Goal: Task Accomplishment & Management: Use online tool/utility

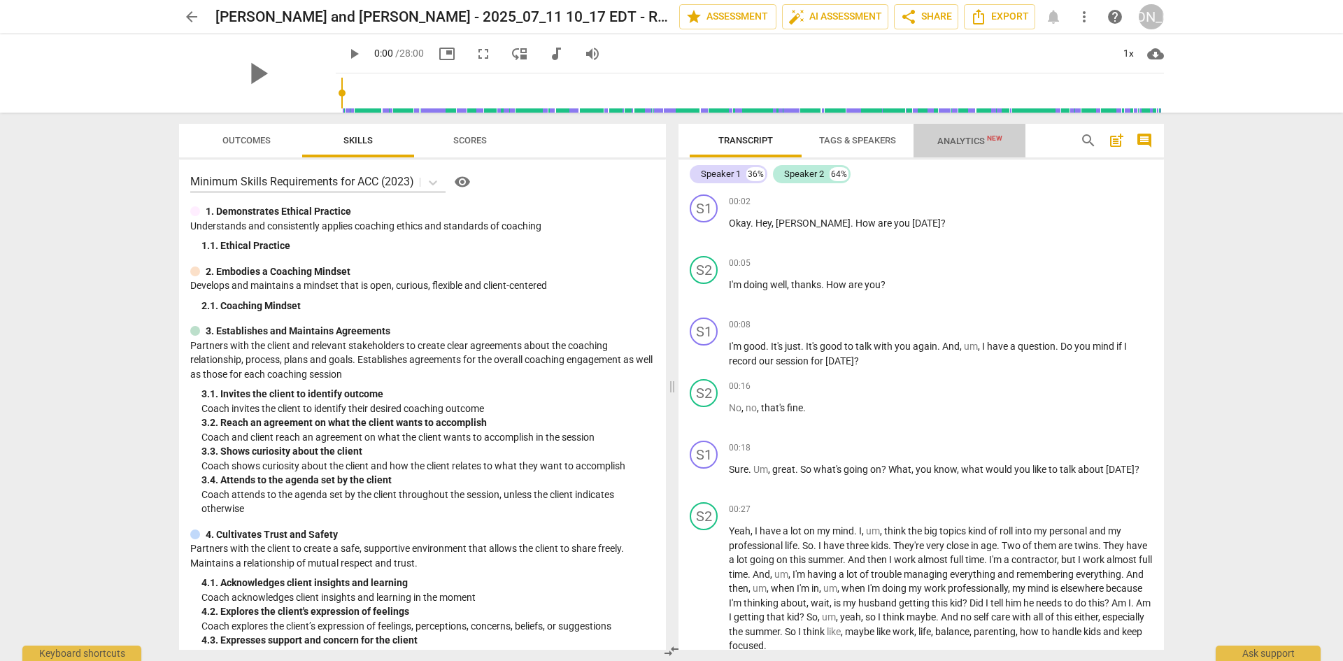
click at [985, 141] on span "Analytics New" at bounding box center [970, 141] width 65 height 10
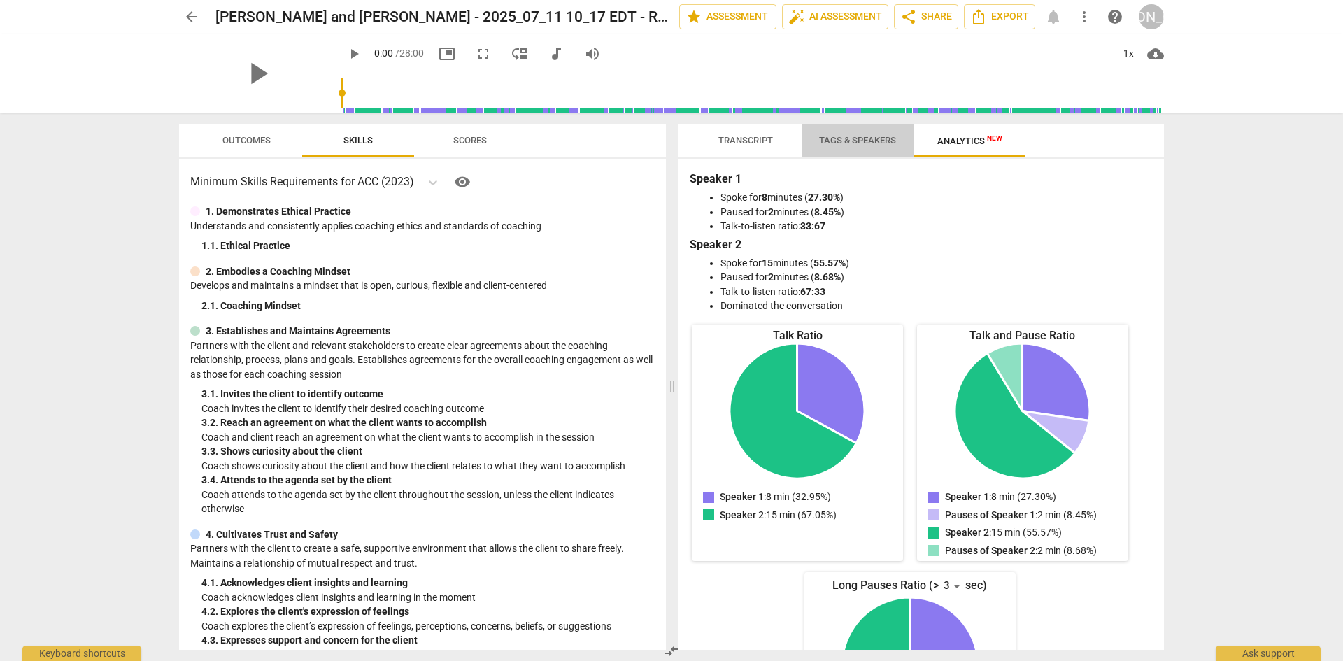
click at [879, 139] on span "Tags & Speakers" at bounding box center [857, 140] width 77 height 10
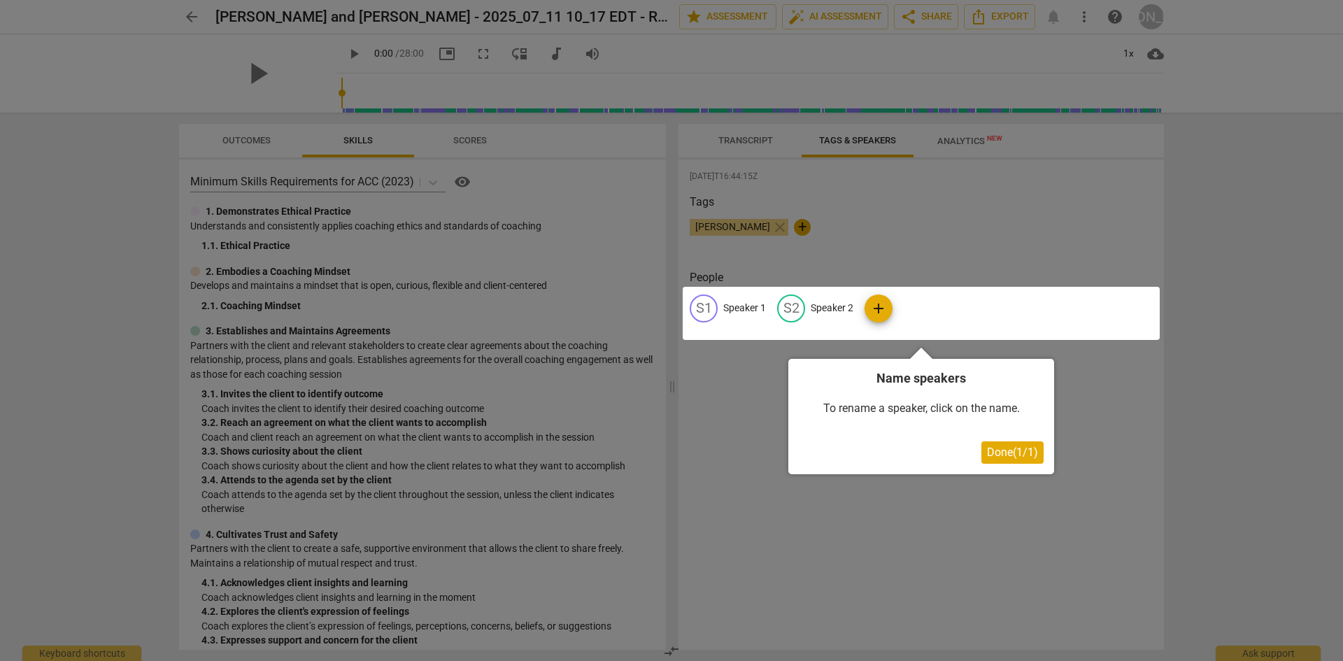
click at [1025, 456] on span "Done ( 1 / 1 )" at bounding box center [1012, 452] width 51 height 13
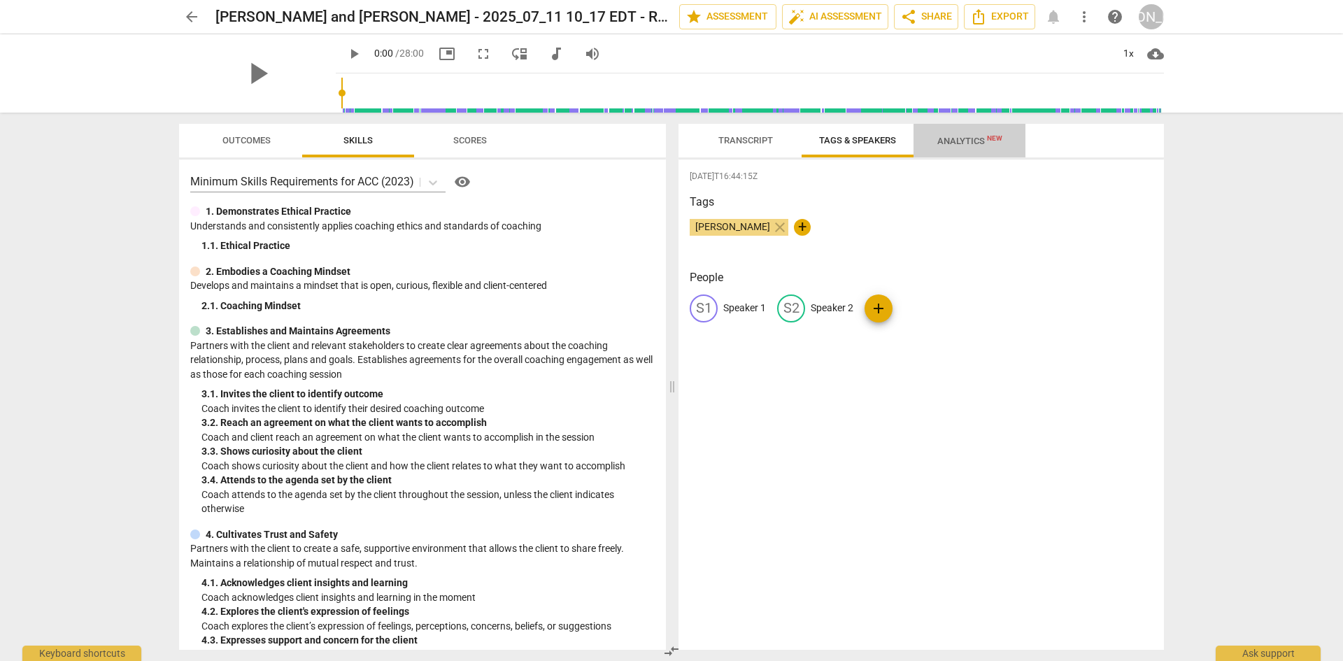
click at [946, 141] on span "Analytics New" at bounding box center [970, 141] width 65 height 10
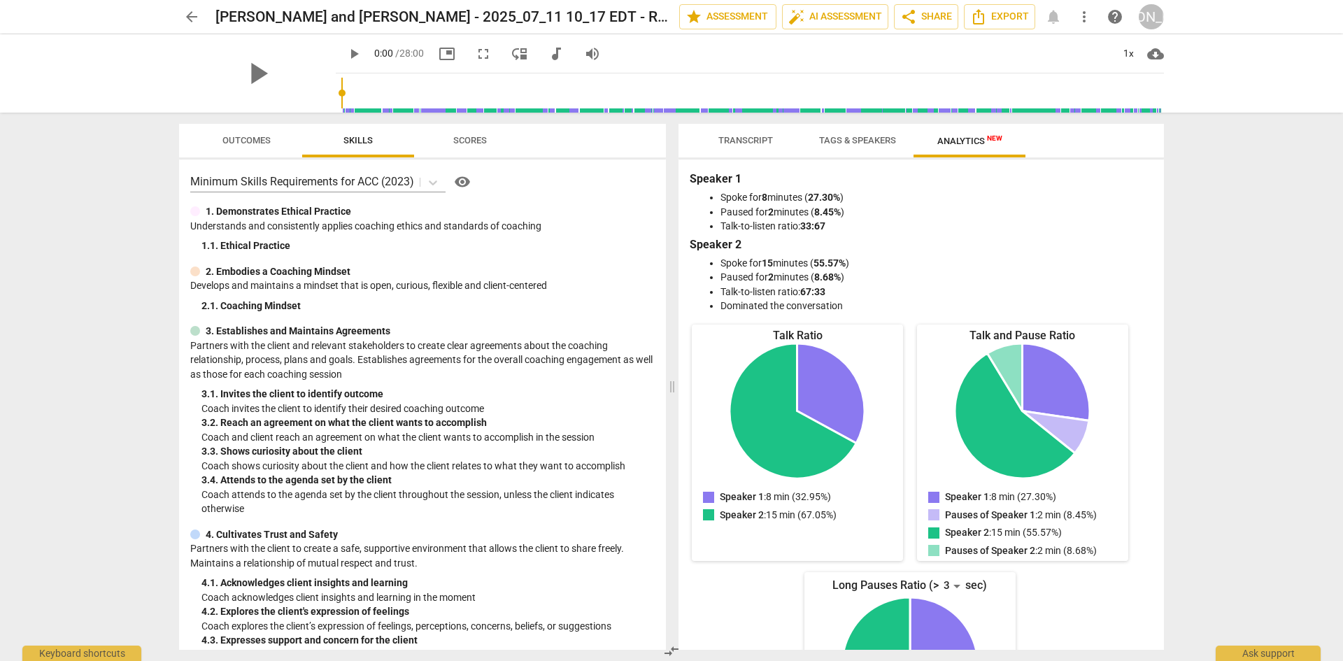
click at [870, 141] on span "Tags & Speakers" at bounding box center [857, 140] width 77 height 10
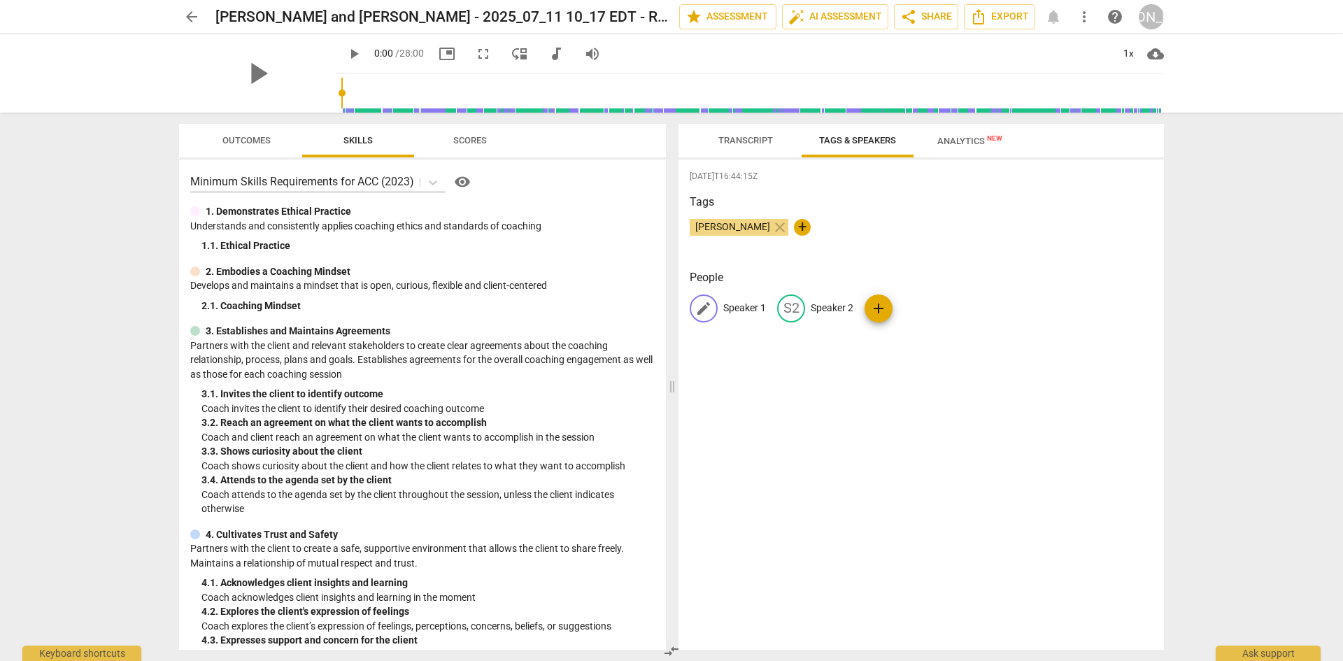
click at [709, 306] on span "edit" at bounding box center [703, 308] width 17 height 17
type input "j"
click at [831, 129] on button "Tags & Speakers" at bounding box center [858, 141] width 112 height 34
click at [973, 139] on span "Analytics New" at bounding box center [970, 141] width 65 height 10
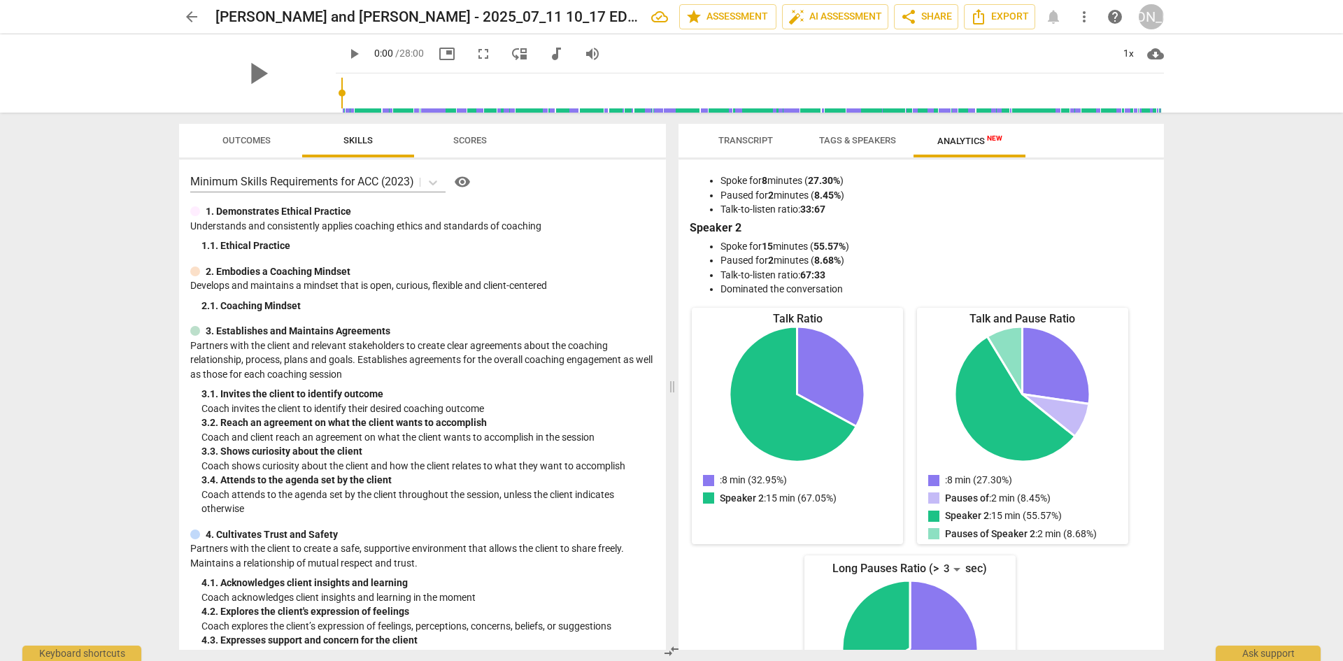
click at [854, 137] on span "Tags & Speakers" at bounding box center [857, 140] width 77 height 10
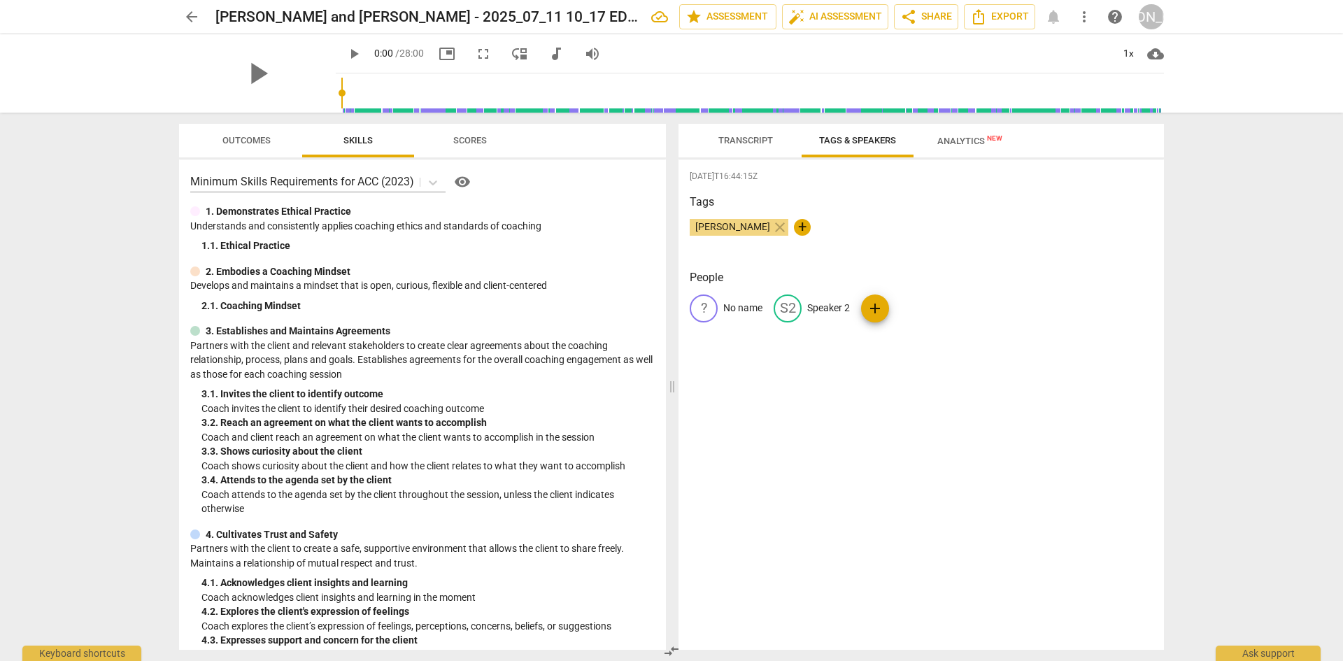
click at [874, 311] on span "add" at bounding box center [875, 308] width 17 height 17
type input "[PERSON_NAME]"
click at [1003, 383] on div "2025-08-12T16:44:15Z Tags Jacquelyn Azar close + People ? No name S2 Speaker 2 …" at bounding box center [922, 405] width 486 height 490
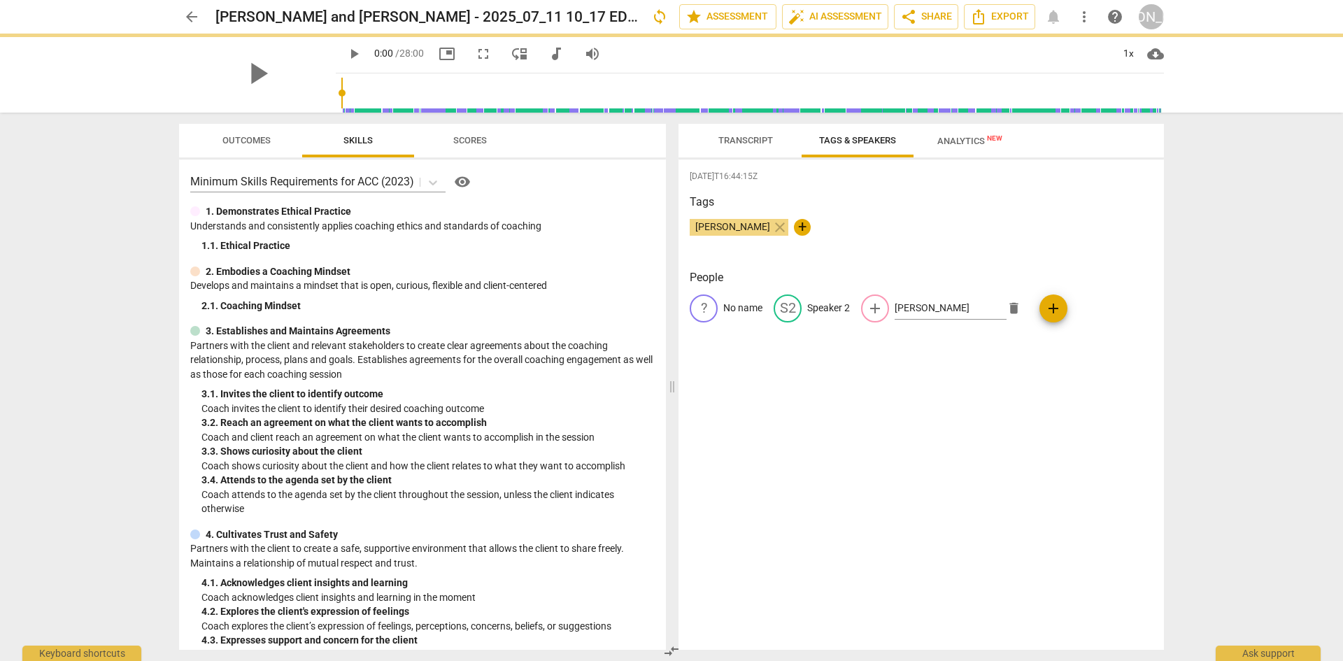
click at [1052, 304] on div "? No name S2 Speaker 2 add Celia delete add" at bounding box center [921, 314] width 463 height 39
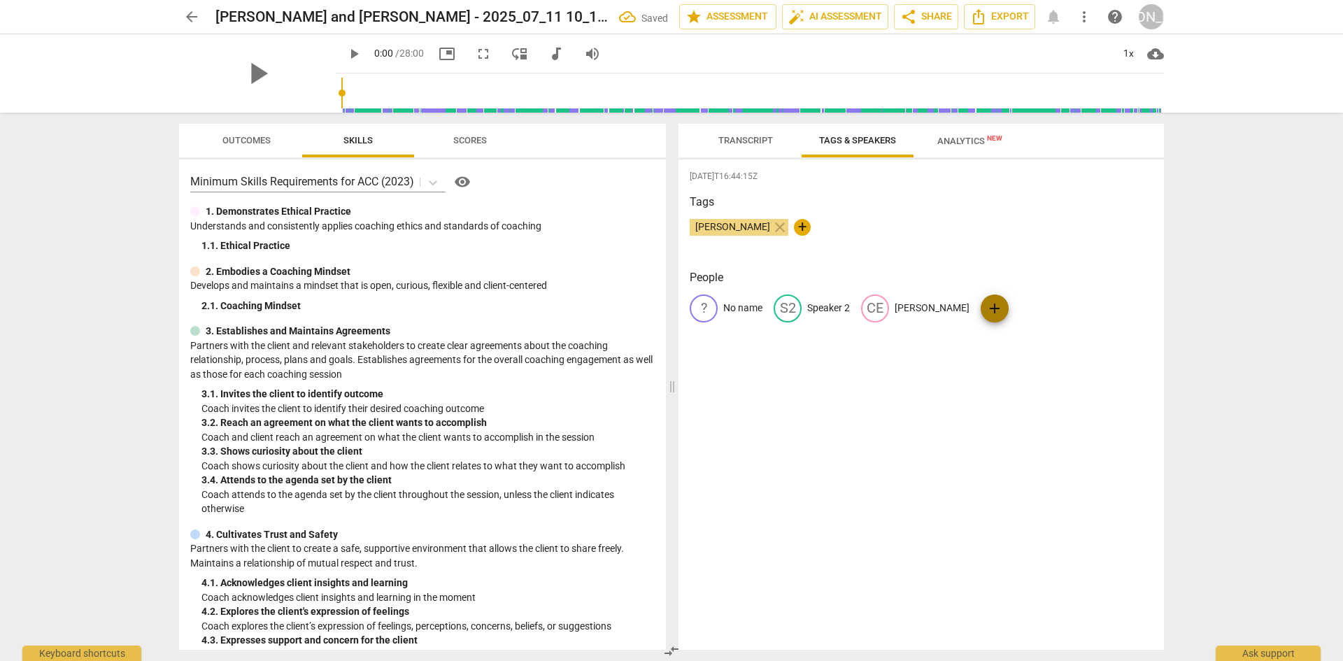
click at [987, 308] on span "add" at bounding box center [995, 308] width 17 height 17
click at [850, 340] on span "delete" at bounding box center [842, 347] width 15 height 15
click at [880, 313] on span "edit" at bounding box center [875, 308] width 17 height 17
click at [1013, 305] on span "delete" at bounding box center [1014, 308] width 15 height 15
click at [789, 306] on span "edit" at bounding box center [787, 308] width 17 height 17
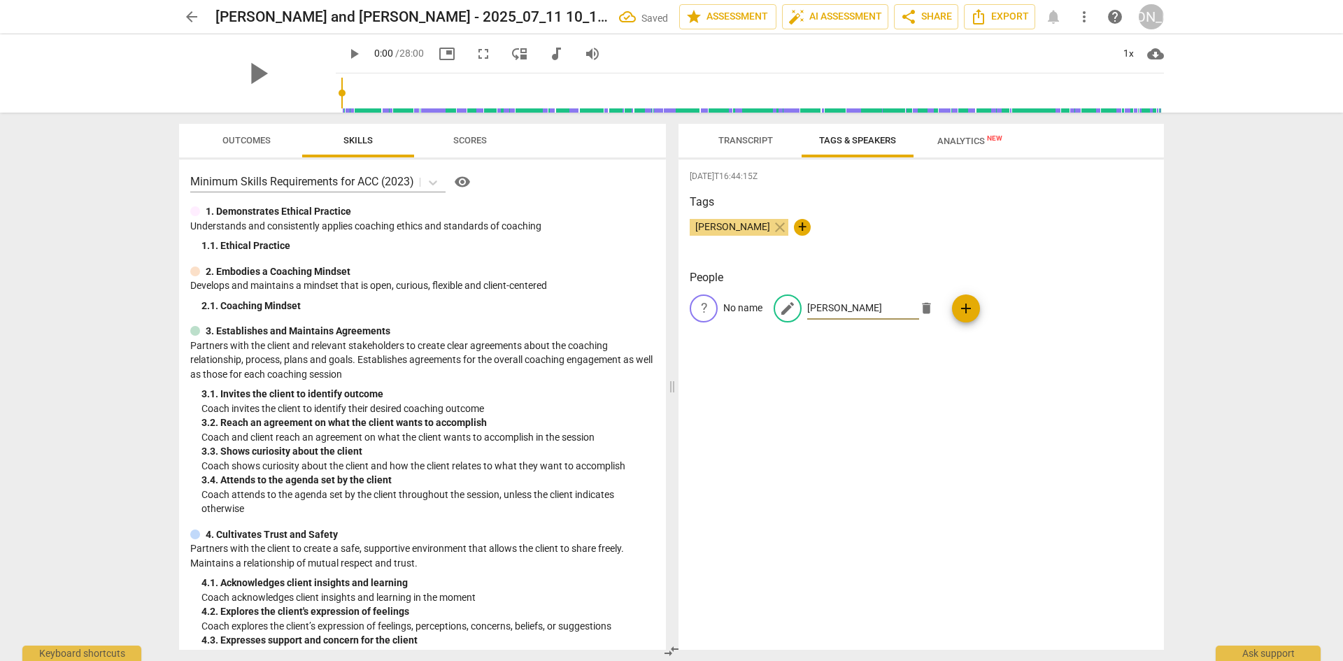
type input "[PERSON_NAME]"
click at [779, 339] on div "People ? No name edit Celia delete add" at bounding box center [921, 307] width 463 height 76
click at [702, 306] on span "edit" at bounding box center [703, 308] width 17 height 17
type input "J"
type input "Coach [PERSON_NAME]"
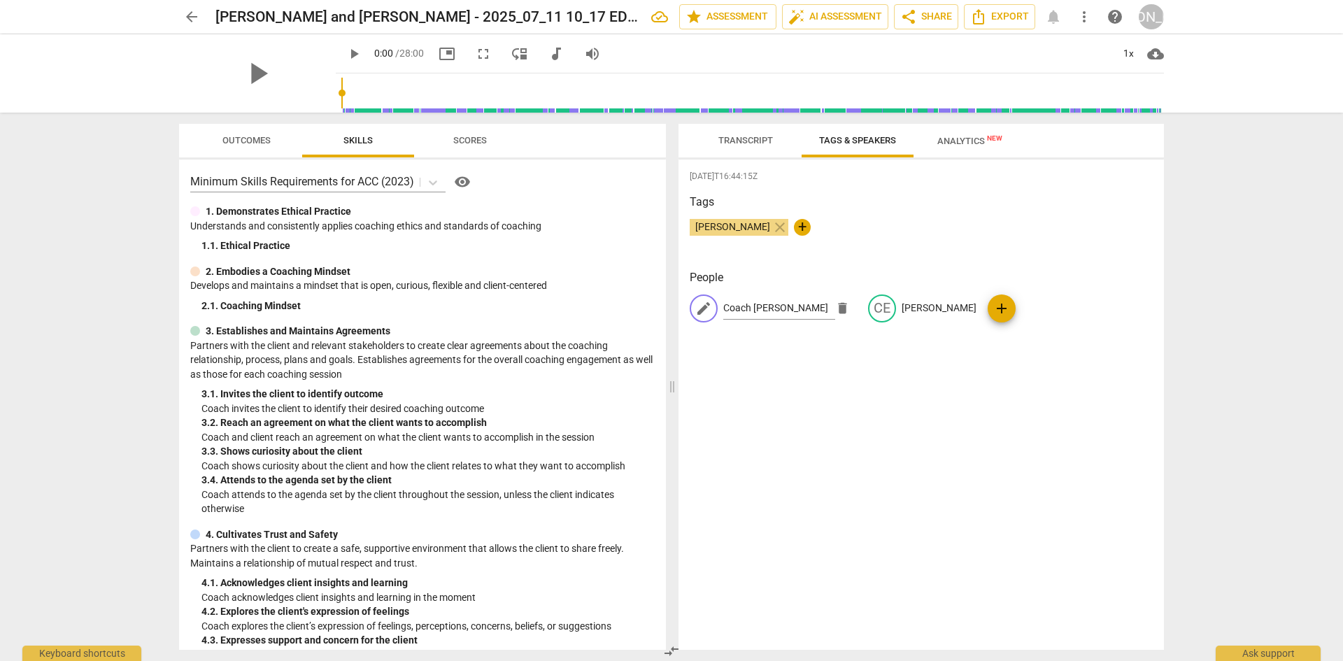
click at [886, 411] on div "2025-08-12T16:44:15Z Tags Jacquelyn Azar close + People edit Coach Jacquelyn de…" at bounding box center [922, 405] width 486 height 490
click at [859, 143] on span "Tags & Speakers" at bounding box center [857, 140] width 77 height 10
click at [835, 137] on span "Tags & Speakers" at bounding box center [857, 140] width 77 height 10
click at [945, 142] on span "Analytics New" at bounding box center [970, 141] width 65 height 10
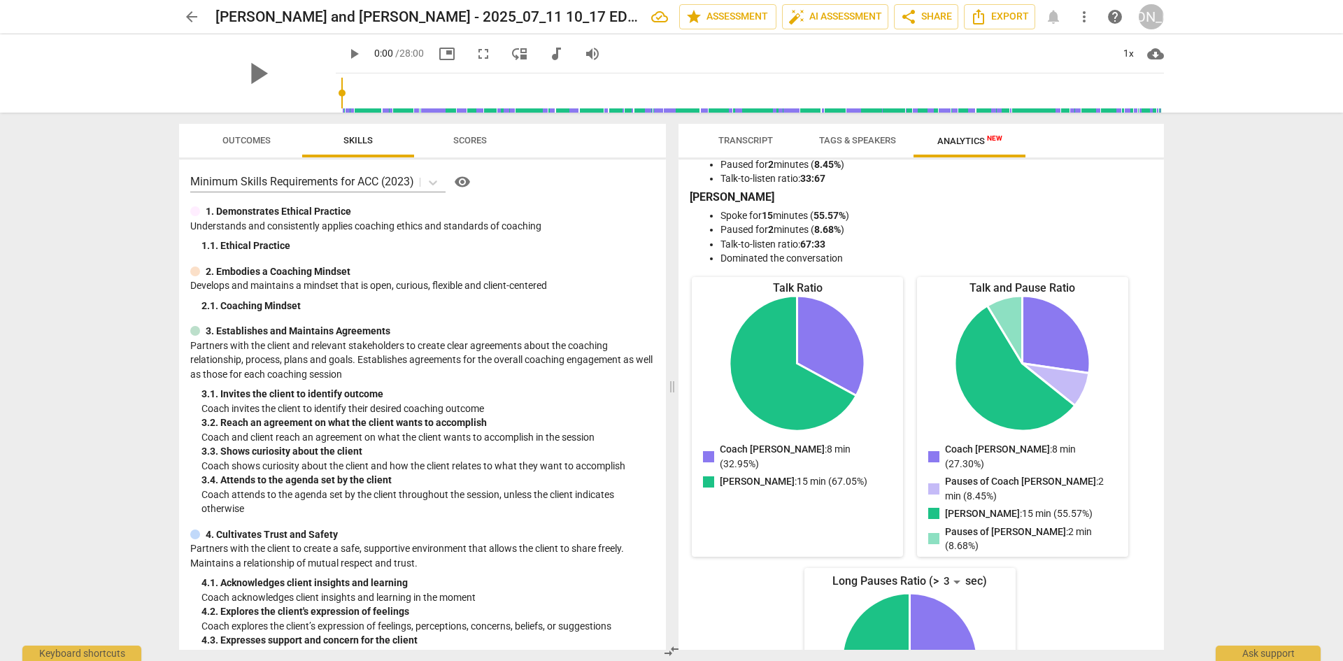
scroll to position [70, 0]
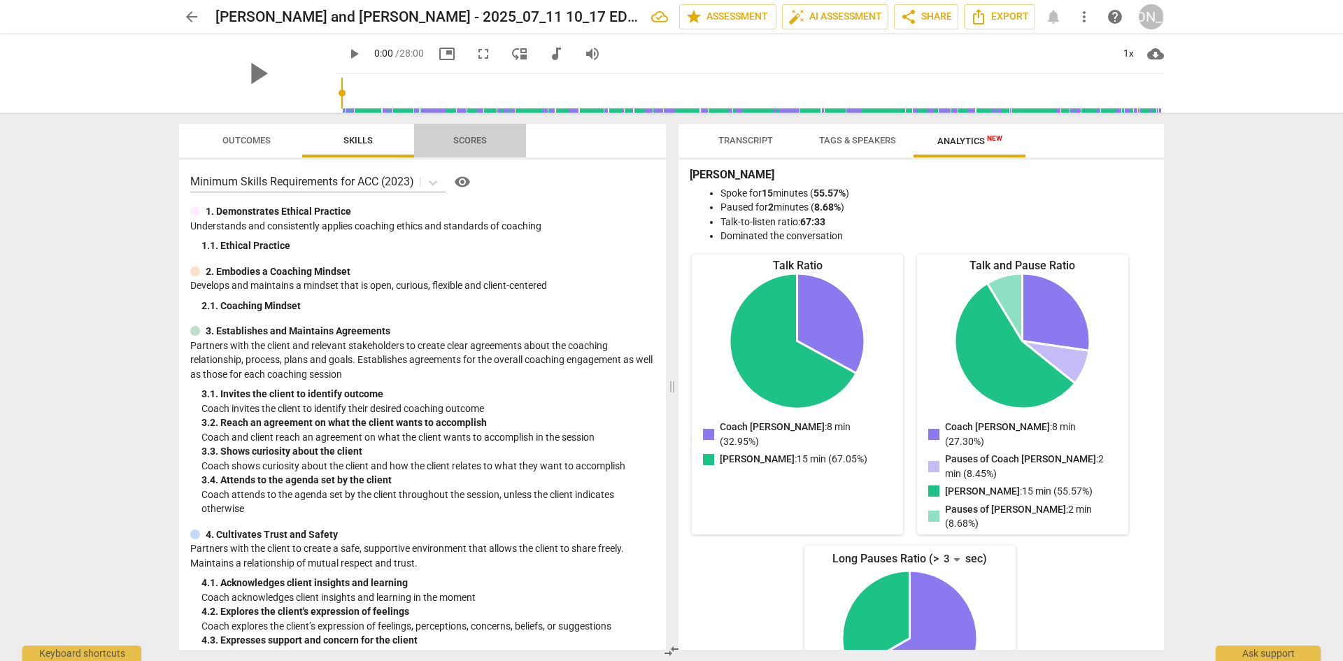
click at [462, 143] on span "Scores" at bounding box center [470, 140] width 34 height 10
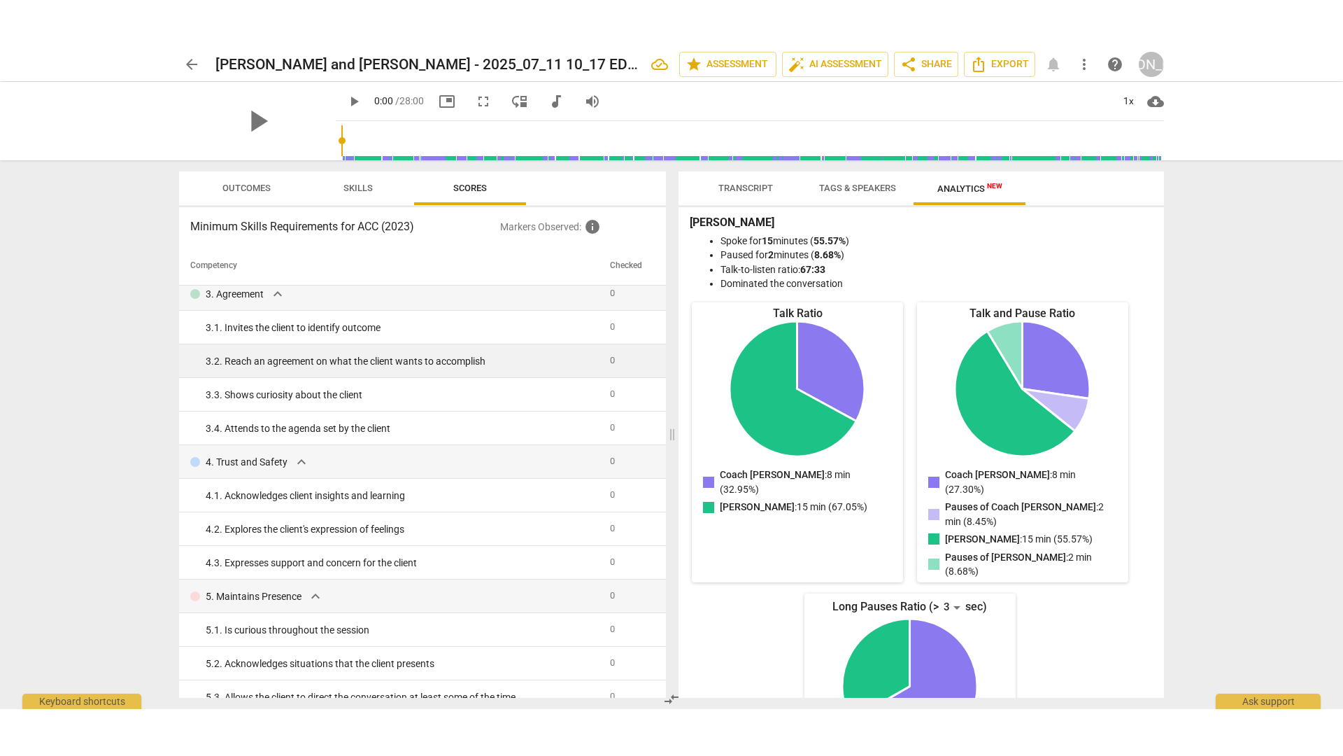
scroll to position [0, 0]
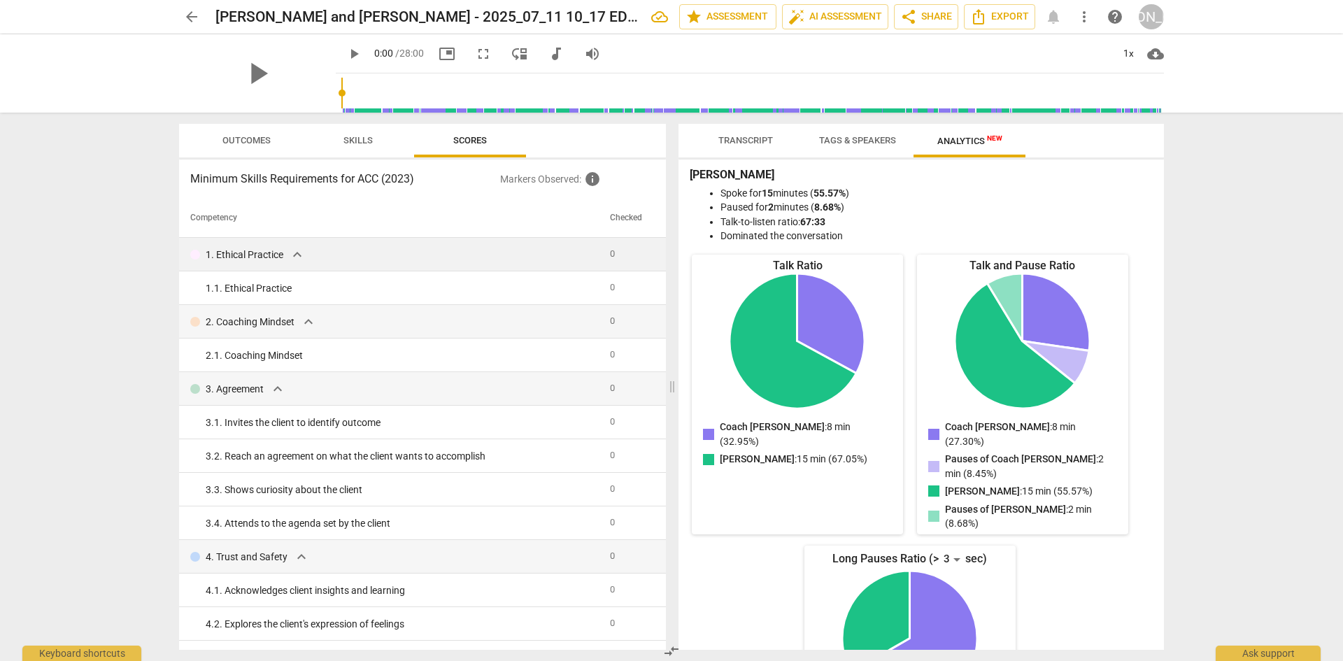
click at [610, 253] on span "0" at bounding box center [612, 253] width 5 height 10
click at [362, 141] on span "Skills" at bounding box center [358, 140] width 29 height 10
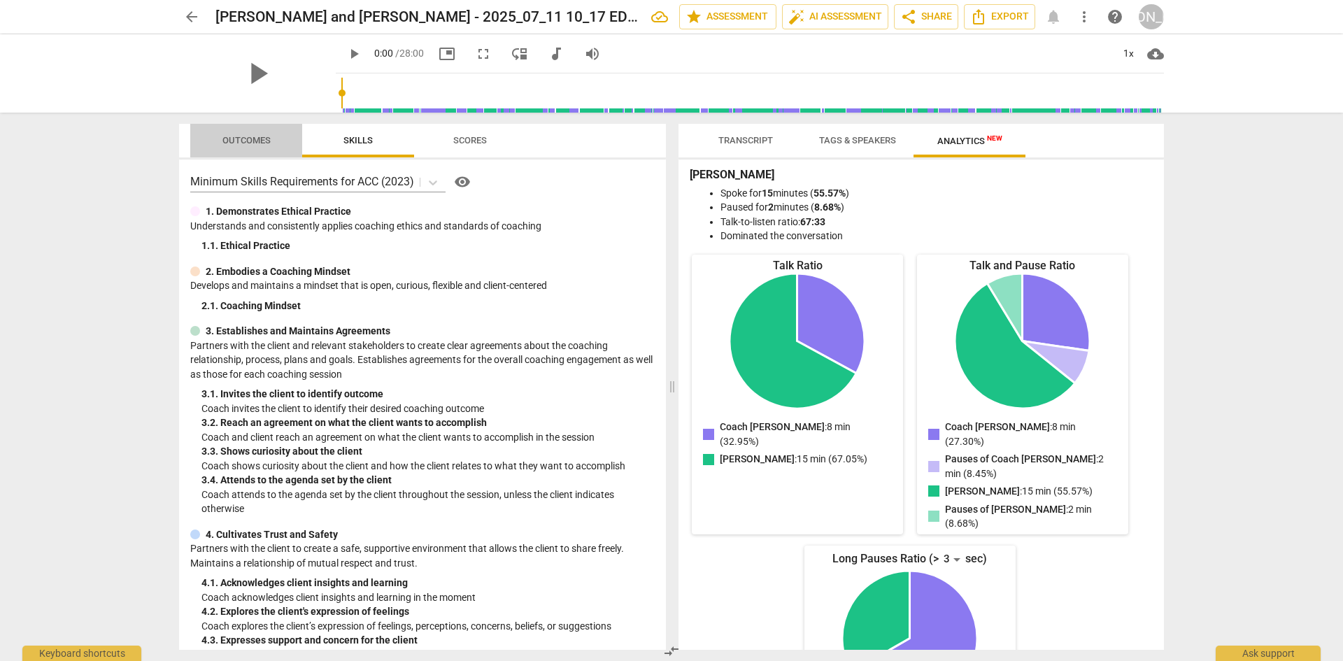
click at [225, 144] on span "Outcomes" at bounding box center [246, 140] width 48 height 10
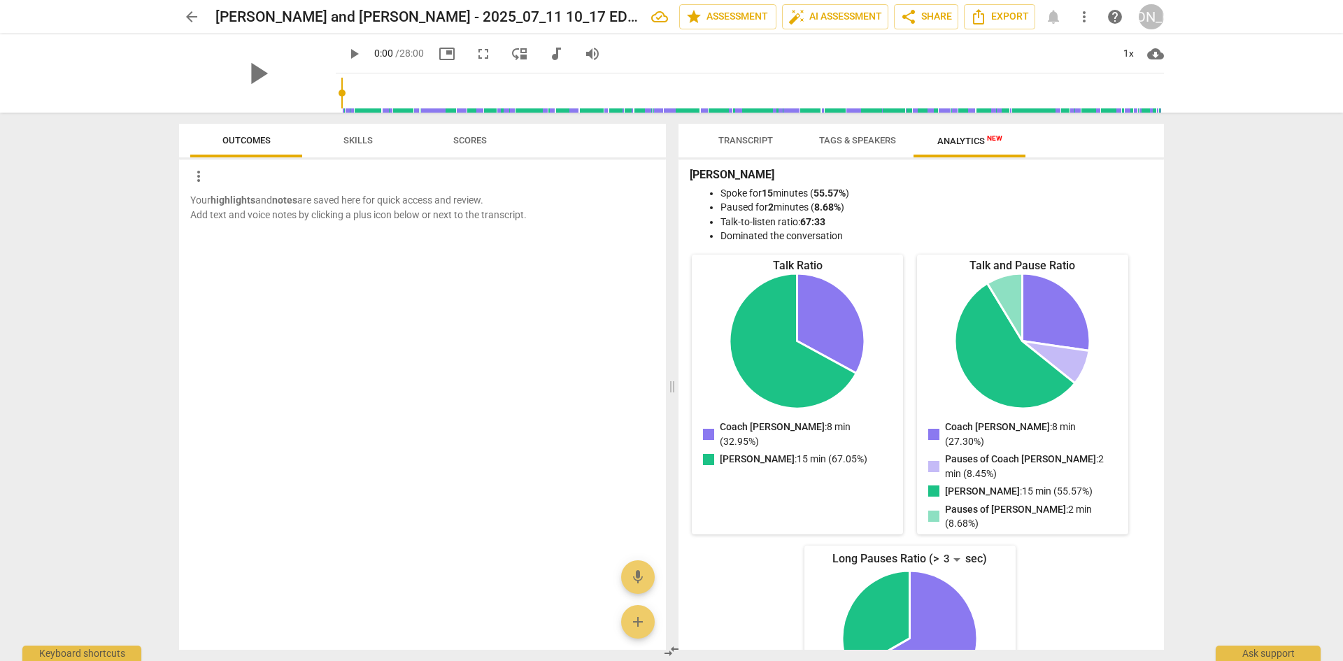
click at [351, 143] on span "Skills" at bounding box center [358, 140] width 29 height 10
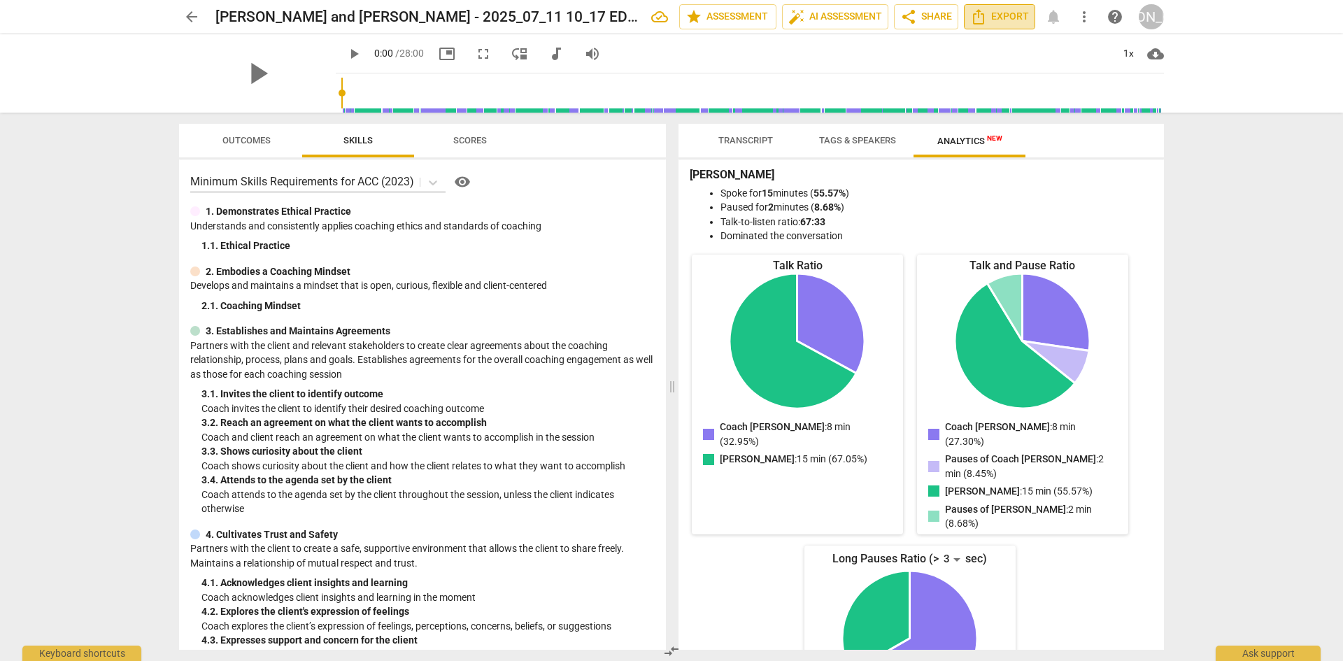
click at [981, 19] on icon "Export" at bounding box center [978, 16] width 17 height 17
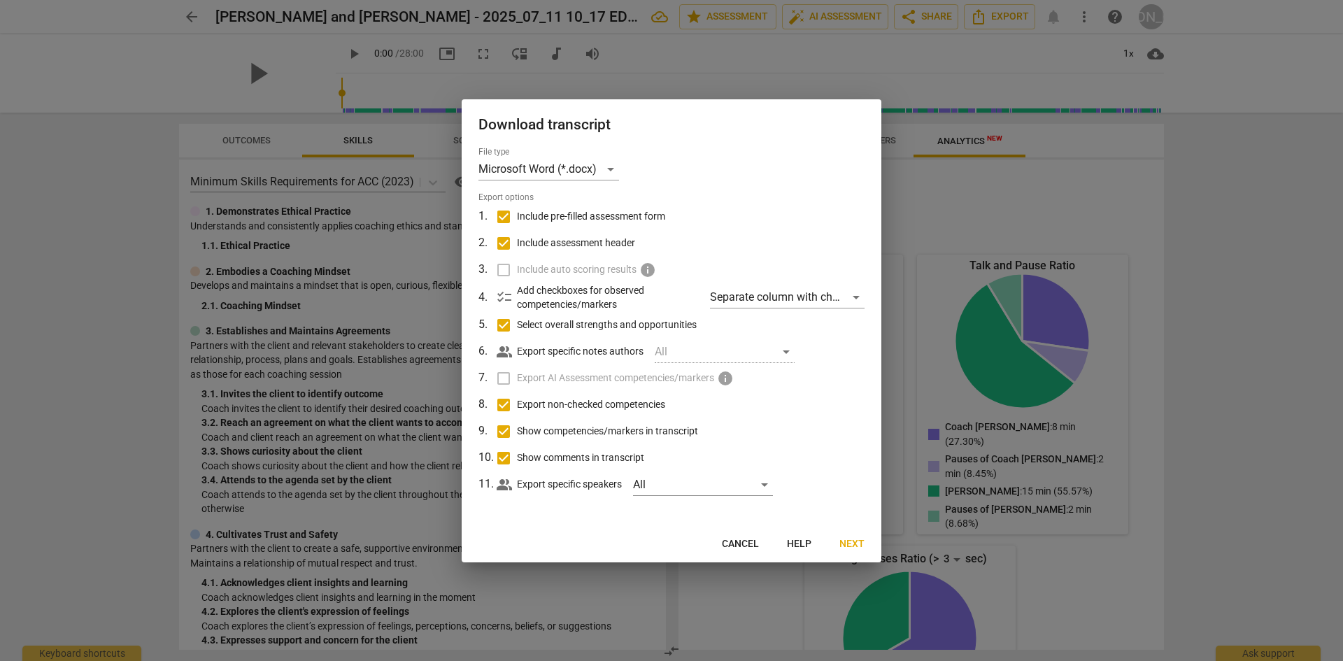
click at [1294, 166] on div at bounding box center [671, 330] width 1343 height 661
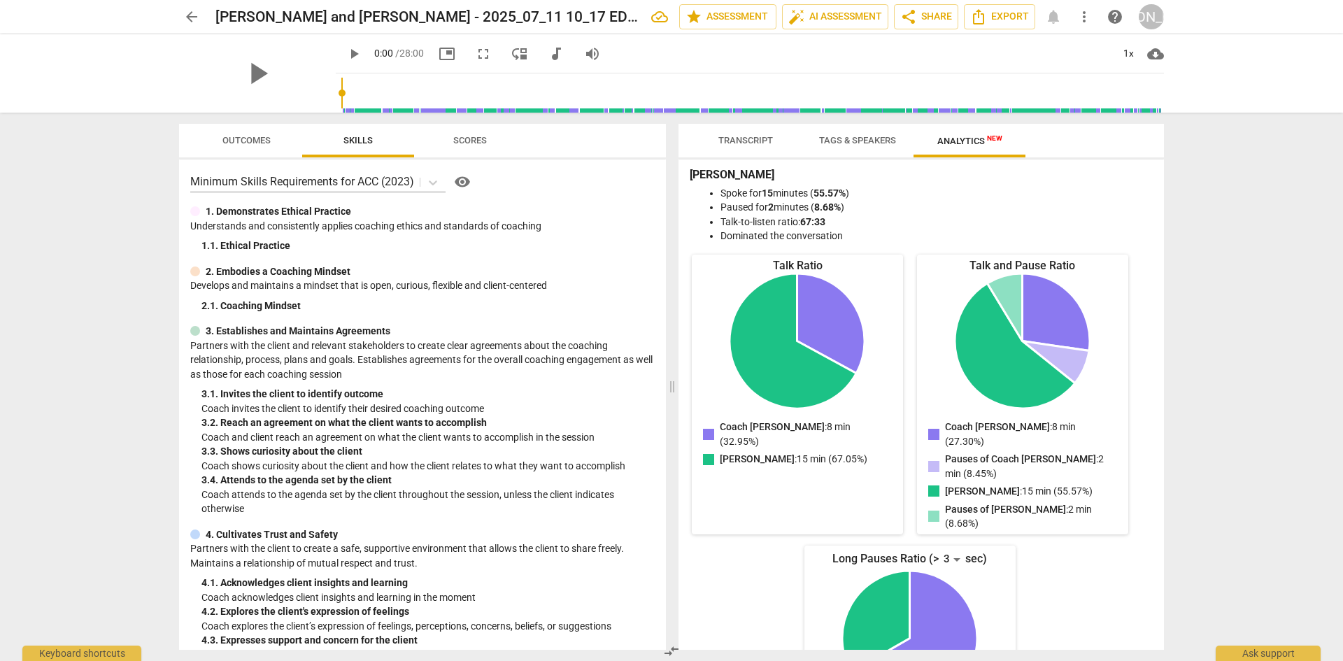
click at [475, 56] on span "fullscreen" at bounding box center [483, 53] width 17 height 17
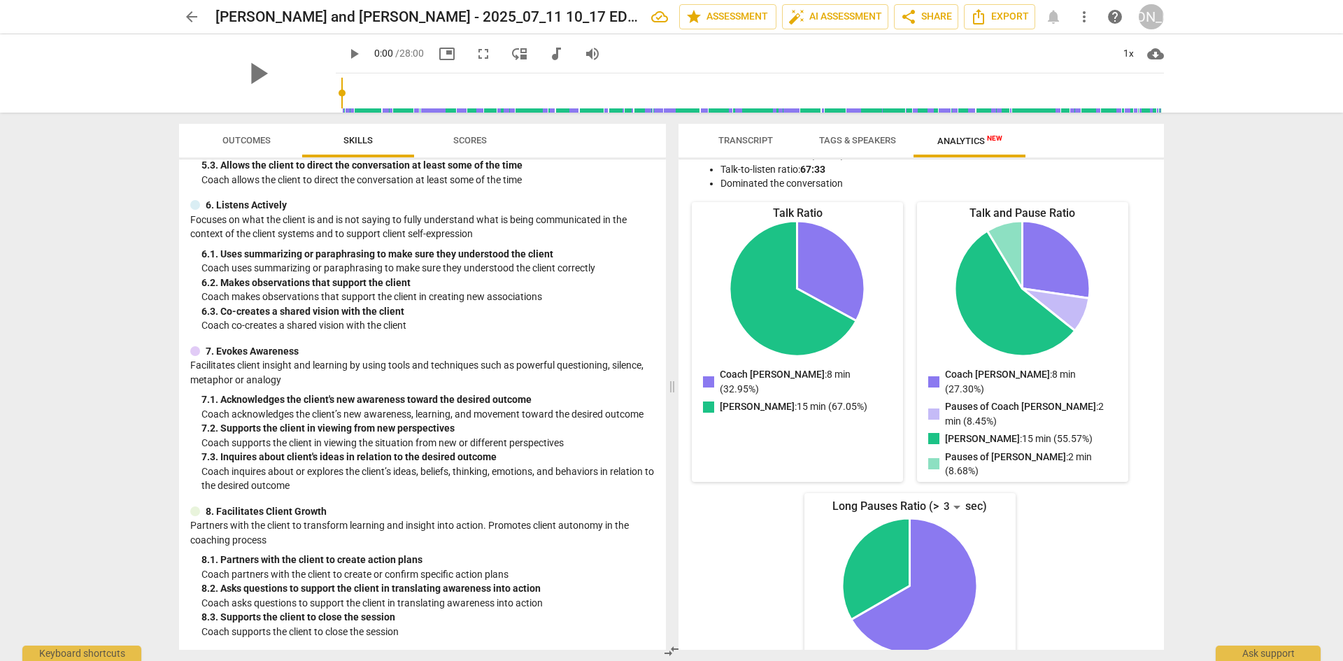
scroll to position [157, 0]
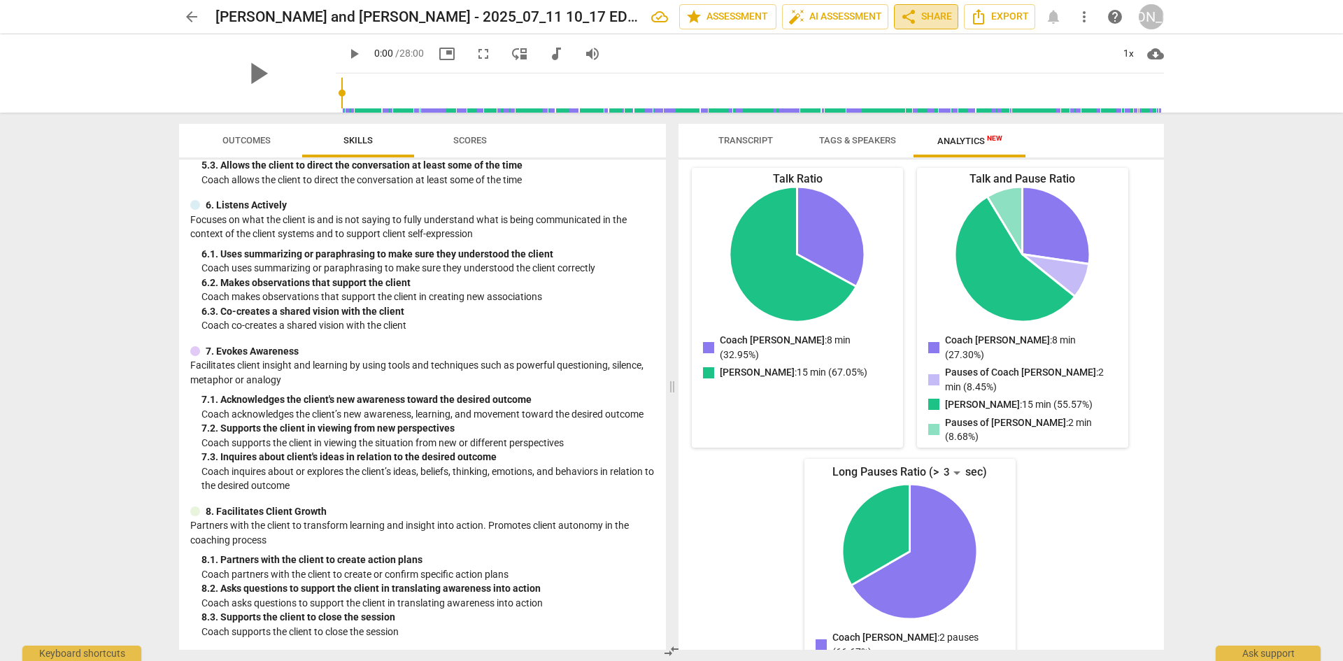
click at [921, 20] on span "share Share" at bounding box center [926, 16] width 52 height 17
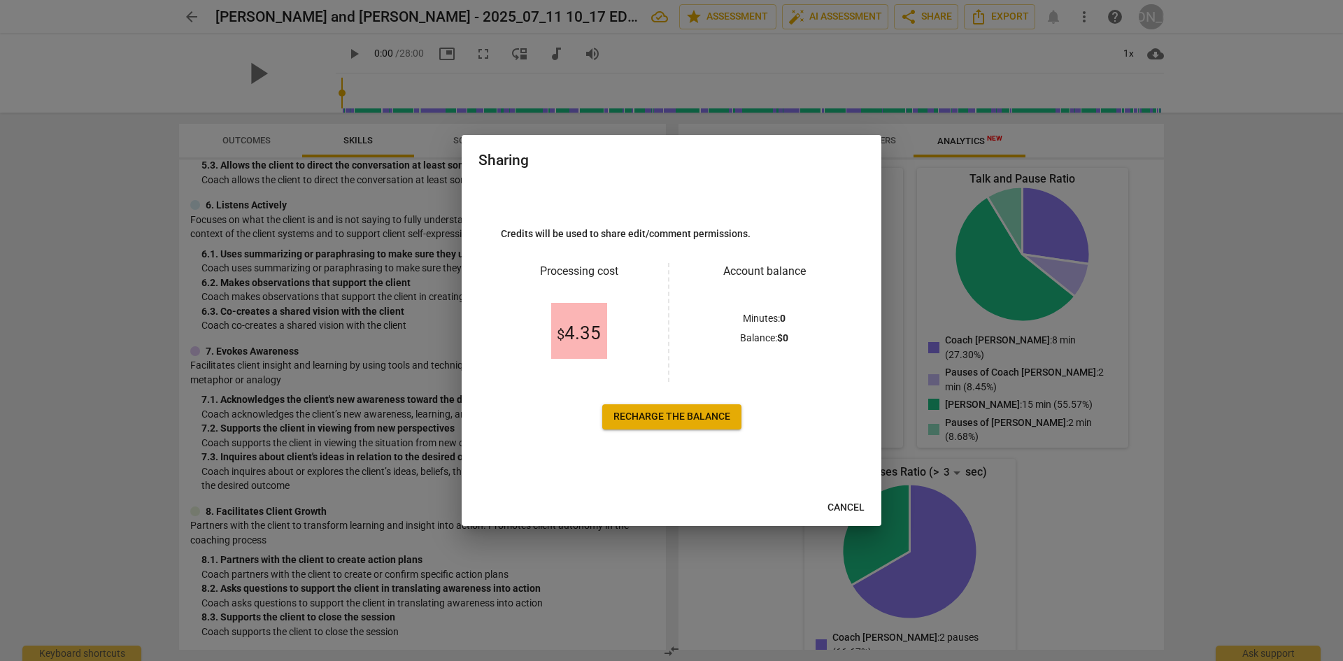
click at [1184, 194] on div at bounding box center [671, 330] width 1343 height 661
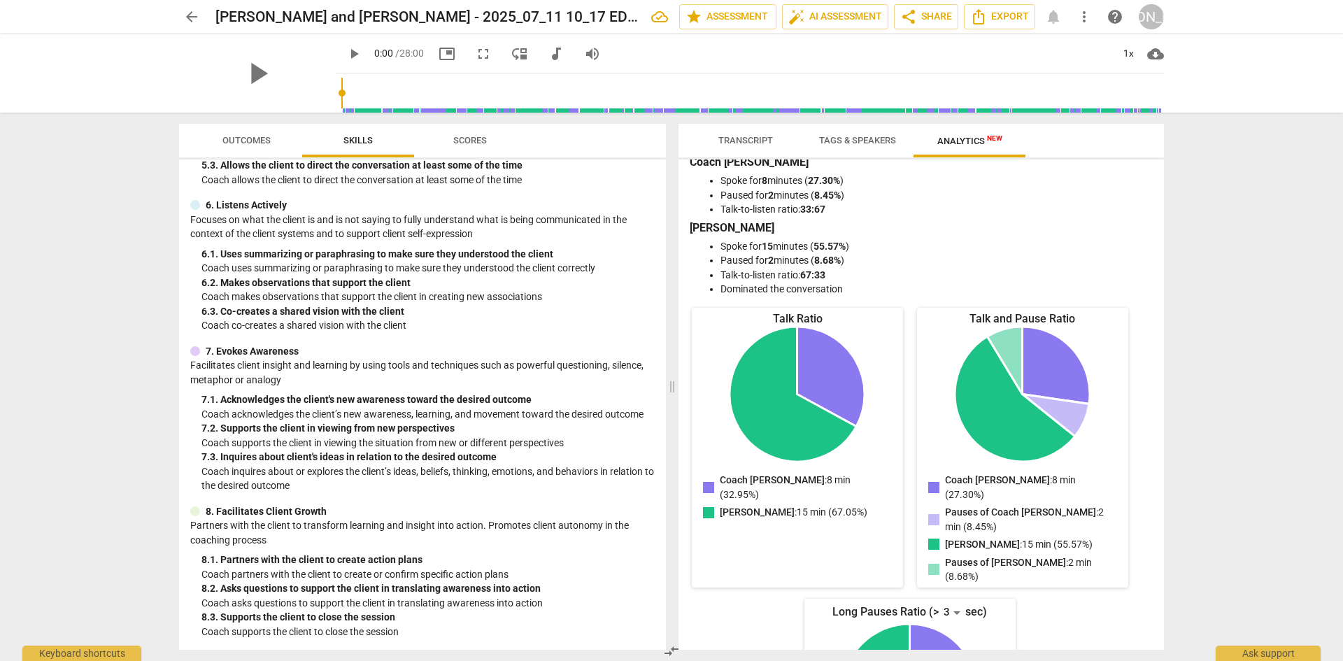
scroll to position [0, 0]
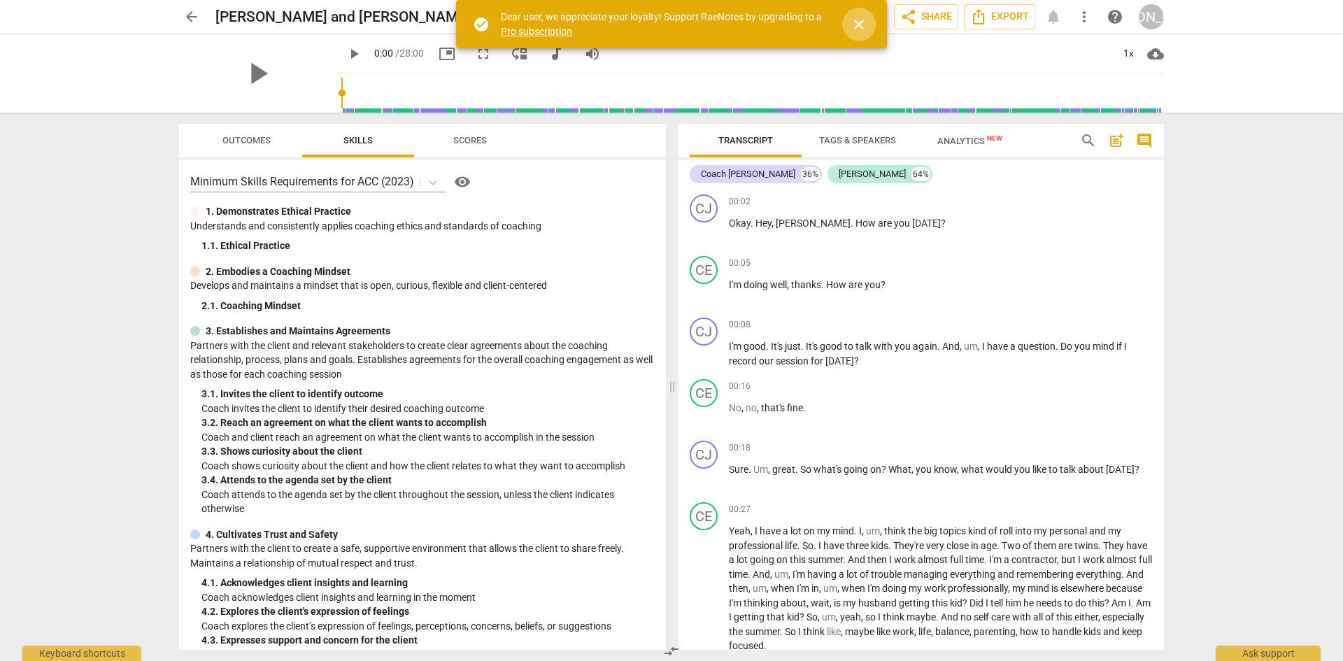
click at [862, 22] on span "close" at bounding box center [859, 24] width 17 height 17
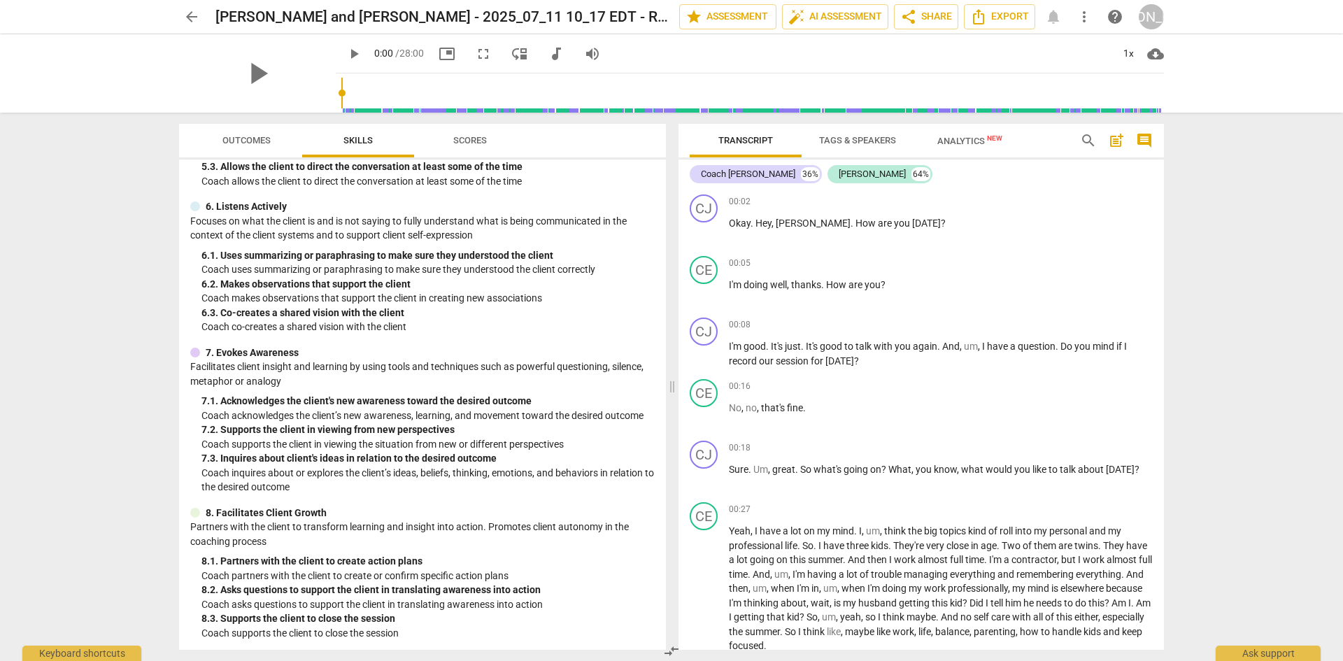
scroll to position [635, 0]
click at [463, 134] on span "Scores" at bounding box center [470, 141] width 67 height 19
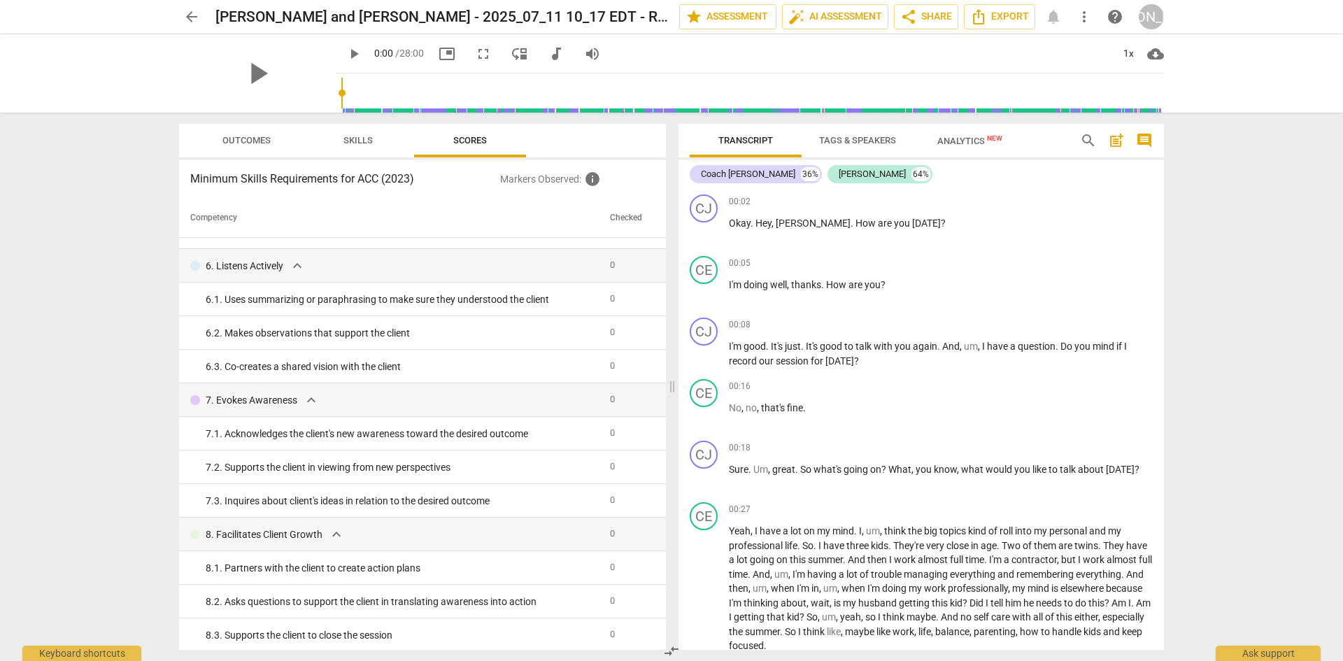
scroll to position [563, 0]
click at [302, 261] on span "expand_more" at bounding box center [297, 263] width 17 height 17
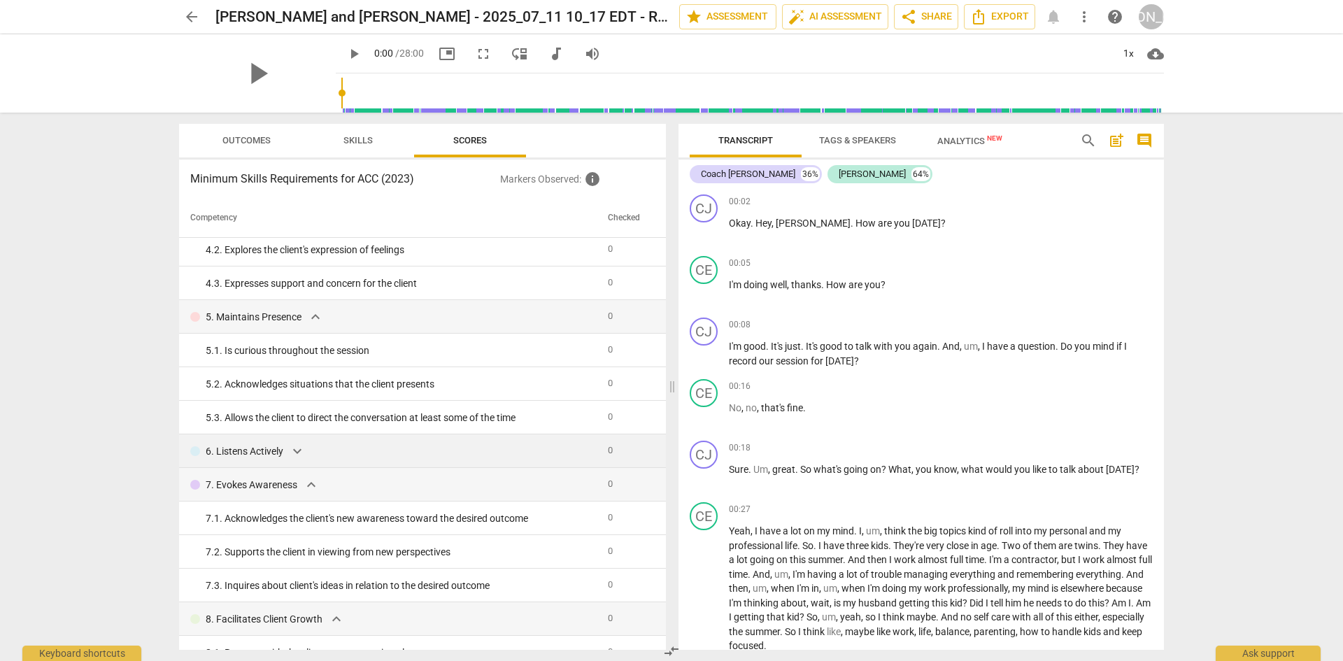
scroll to position [252, 0]
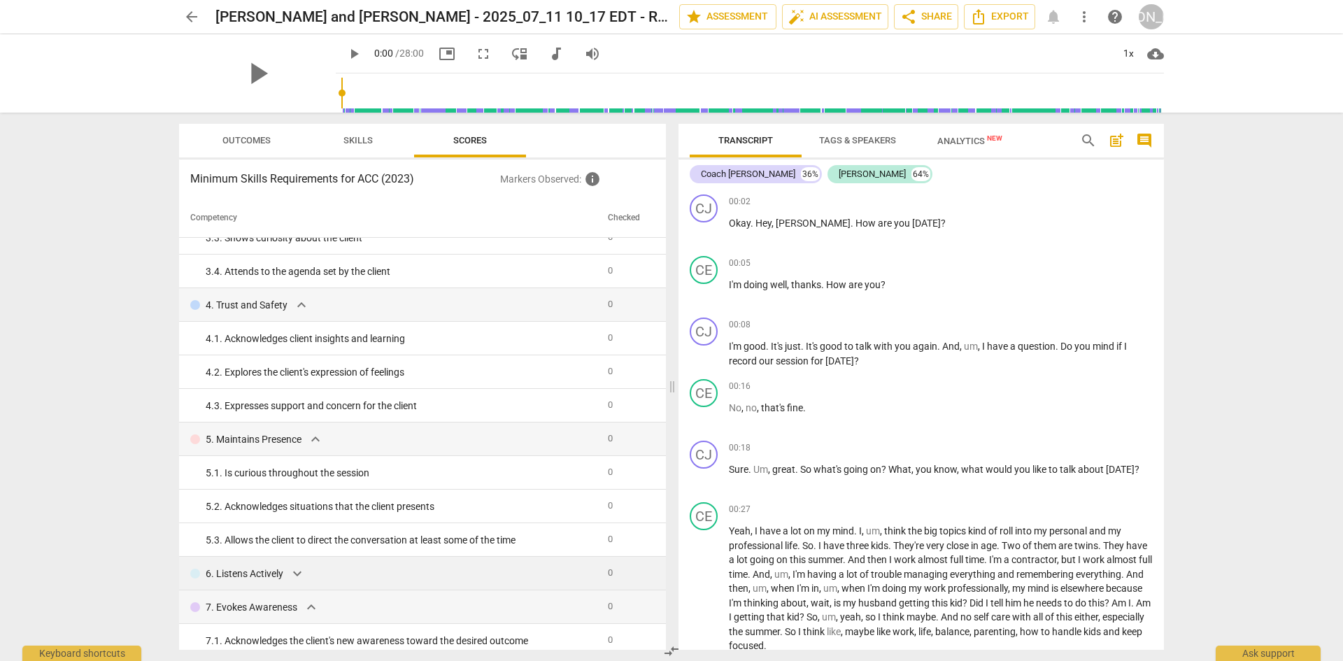
click at [360, 141] on span "Skills" at bounding box center [358, 140] width 29 height 10
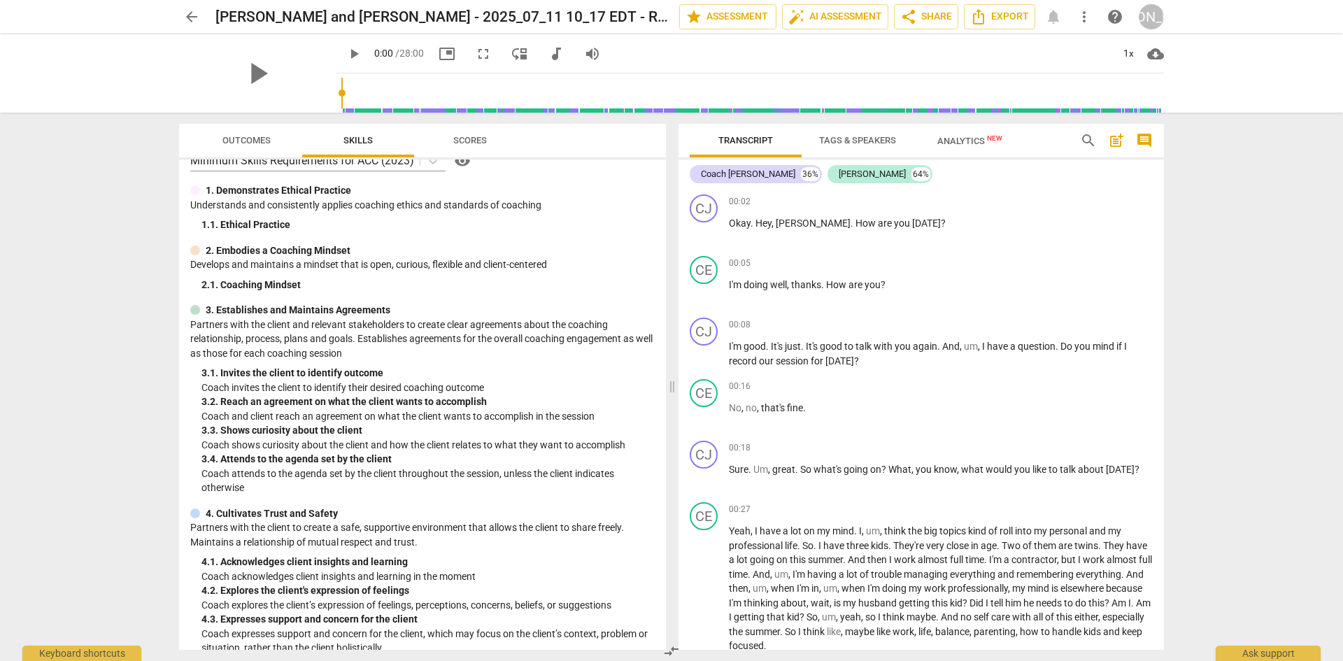
scroll to position [0, 0]
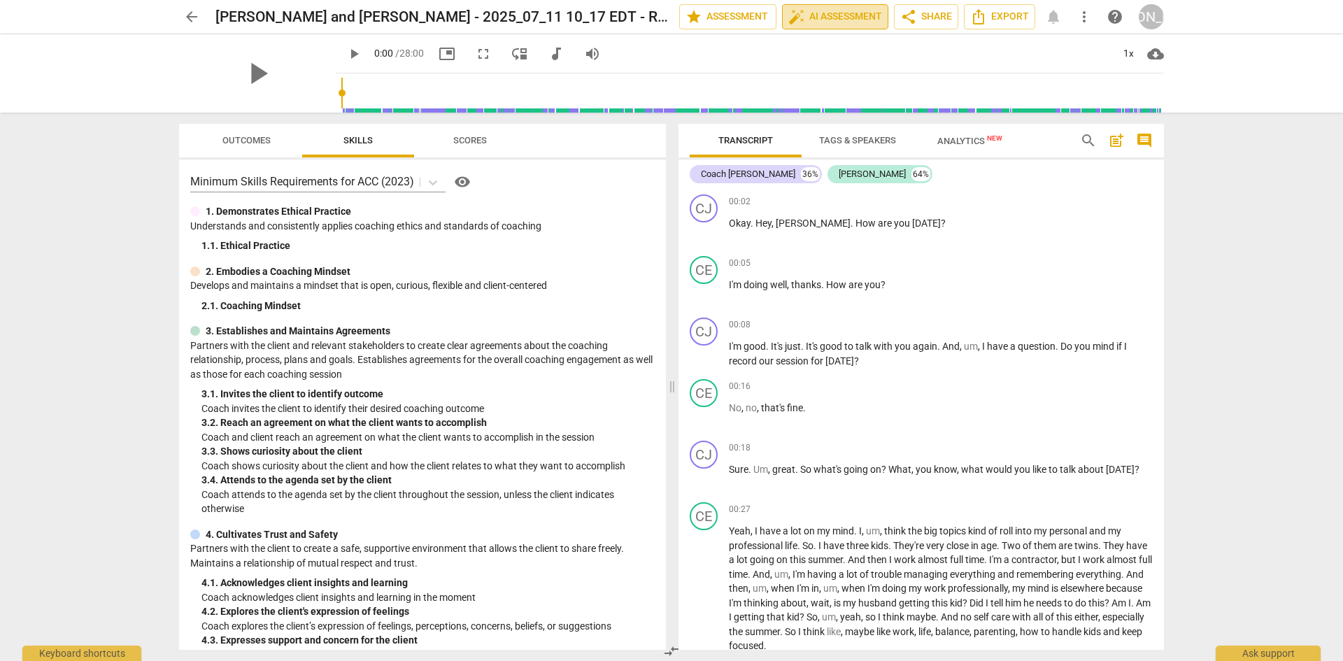
click at [831, 13] on span "auto_fix_high AI Assessment" at bounding box center [836, 16] width 94 height 17
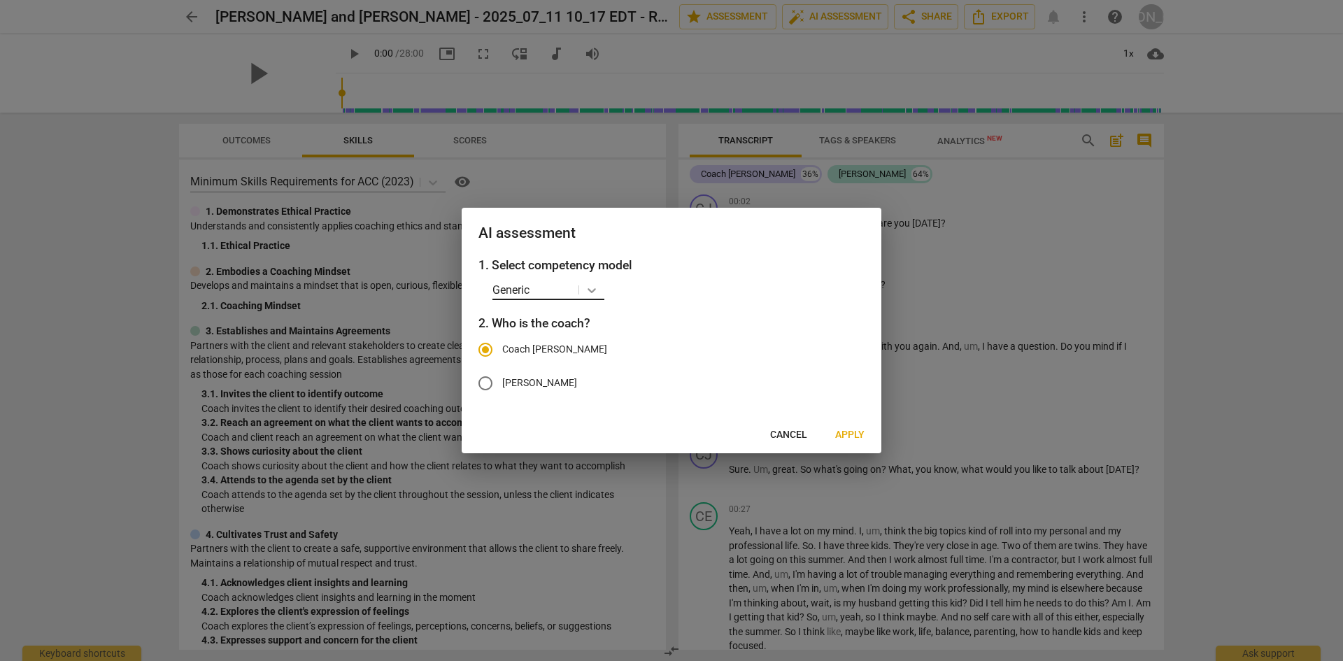
click at [598, 292] on icon at bounding box center [592, 290] width 14 height 14
click at [586, 314] on div "ICF PCC Markers (2020)" at bounding box center [601, 321] width 216 height 34
click at [851, 437] on span "Apply" at bounding box center [849, 436] width 29 height 14
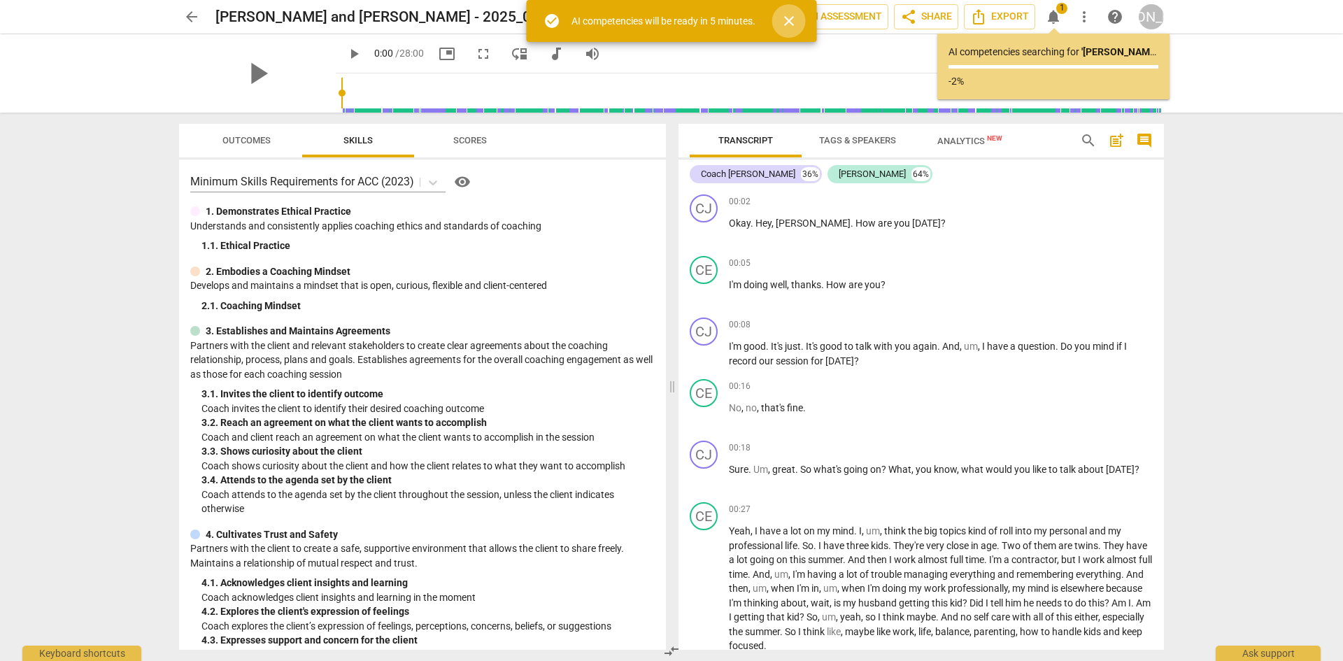
click at [786, 25] on span "close" at bounding box center [789, 21] width 17 height 17
